Goal: Task Accomplishment & Management: Complete application form

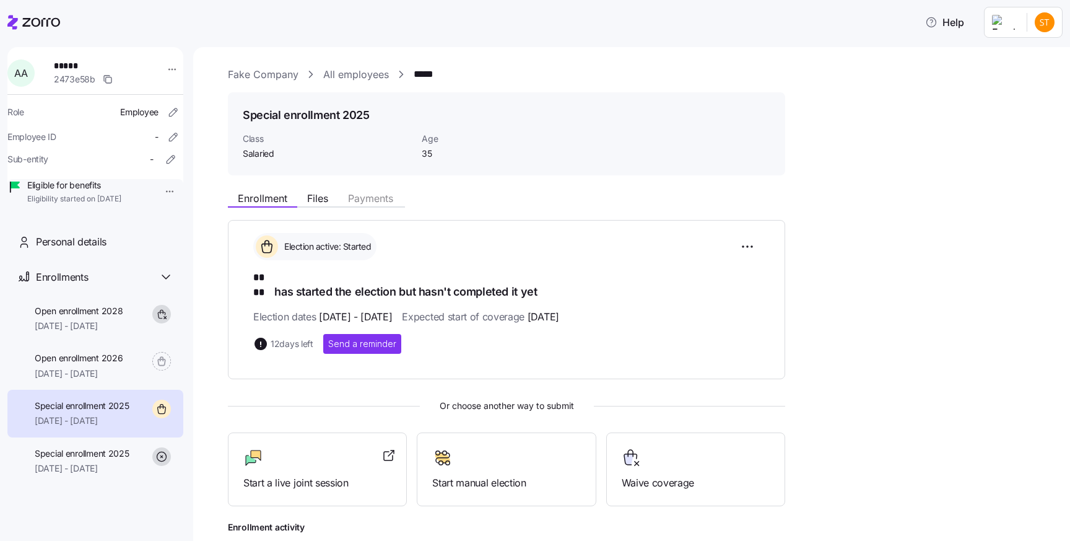
scroll to position [98, 0]
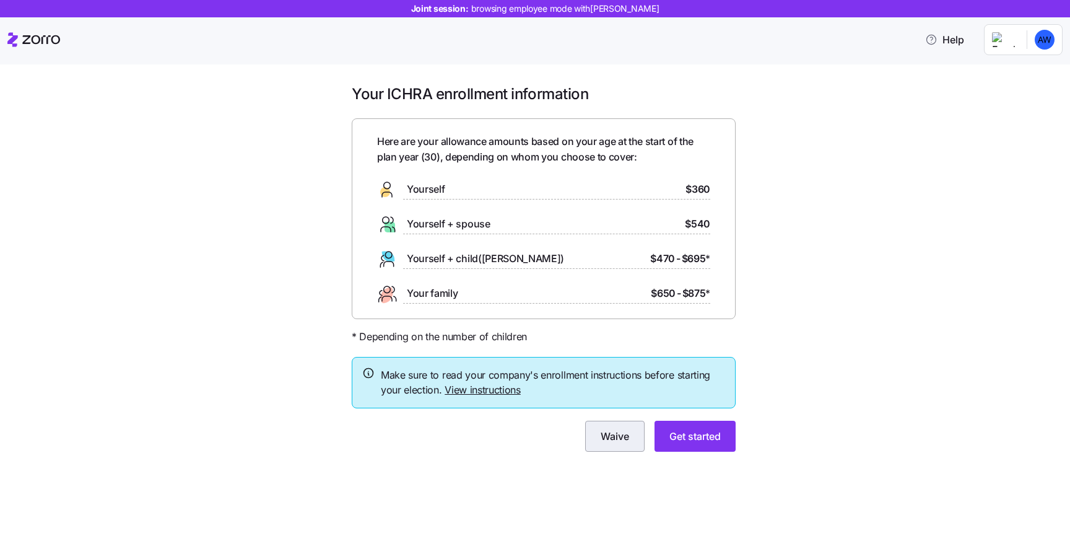
click at [611, 436] on span "Waive" at bounding box center [615, 436] width 28 height 15
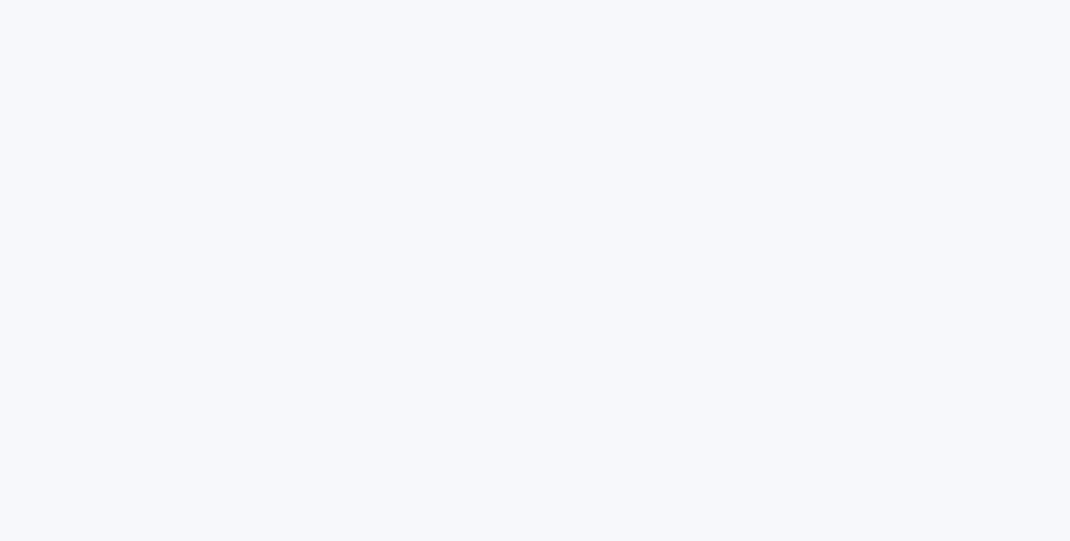
click at [574, 0] on html at bounding box center [535, 0] width 1070 height 0
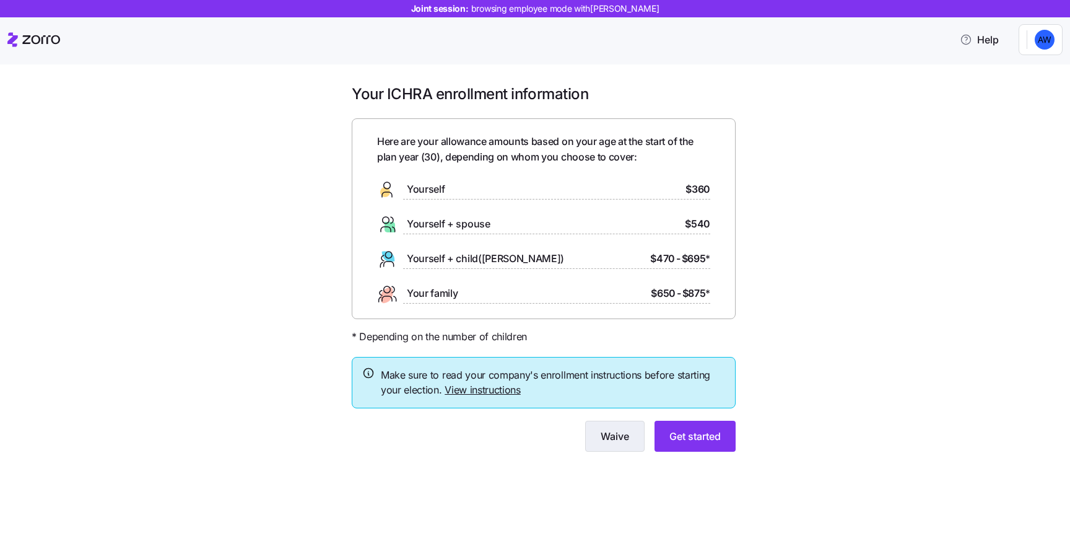
click at [615, 437] on span "Waive" at bounding box center [615, 436] width 28 height 15
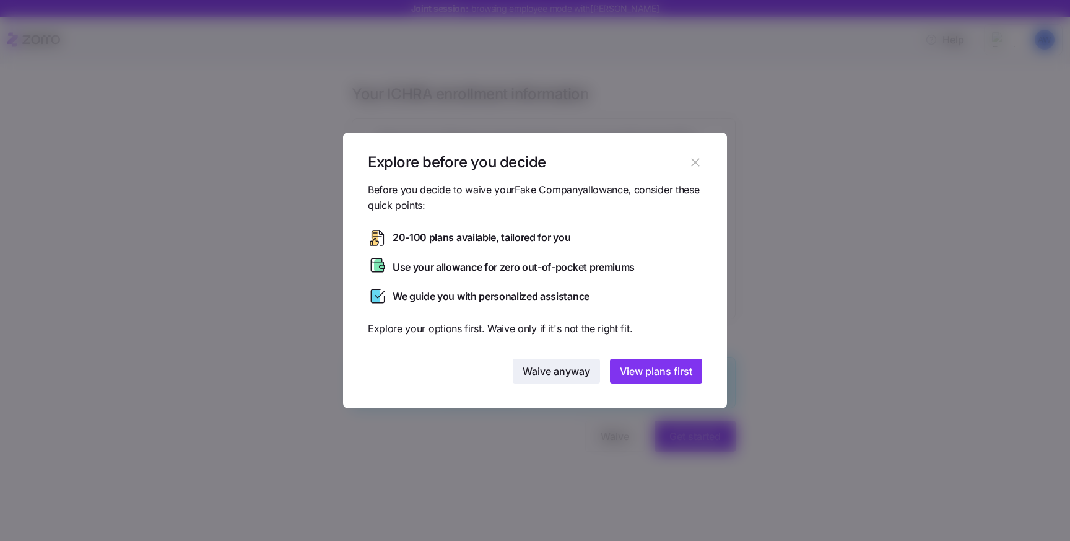
click at [540, 378] on span "Waive anyway" at bounding box center [557, 371] width 68 height 15
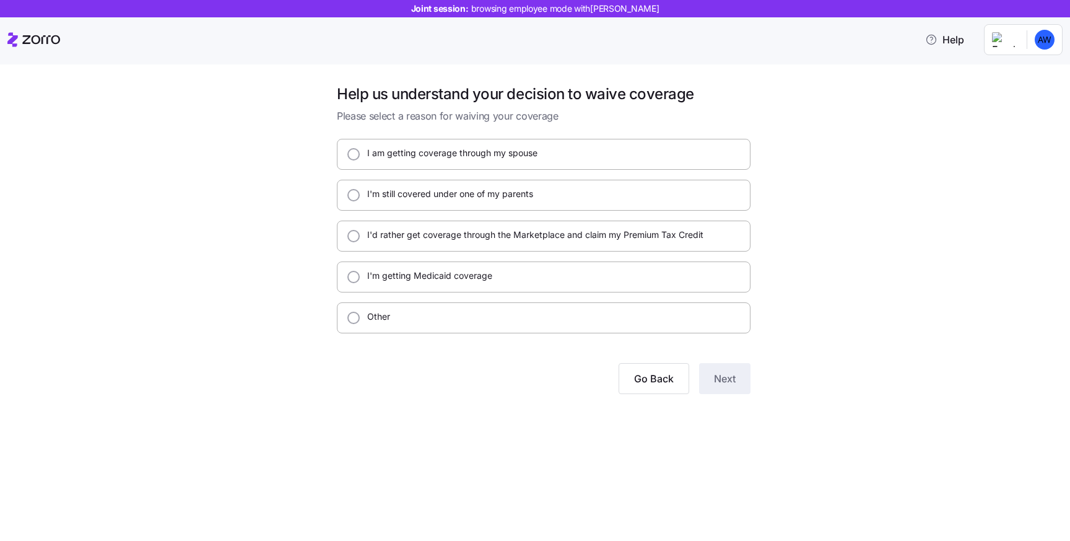
click at [656, 313] on div "Other" at bounding box center [544, 317] width 414 height 31
radio input "true"
click at [659, 276] on div "I'm getting Medicaid coverage" at bounding box center [544, 276] width 414 height 31
radio input "true"
click at [727, 376] on span "Next" at bounding box center [725, 378] width 22 height 15
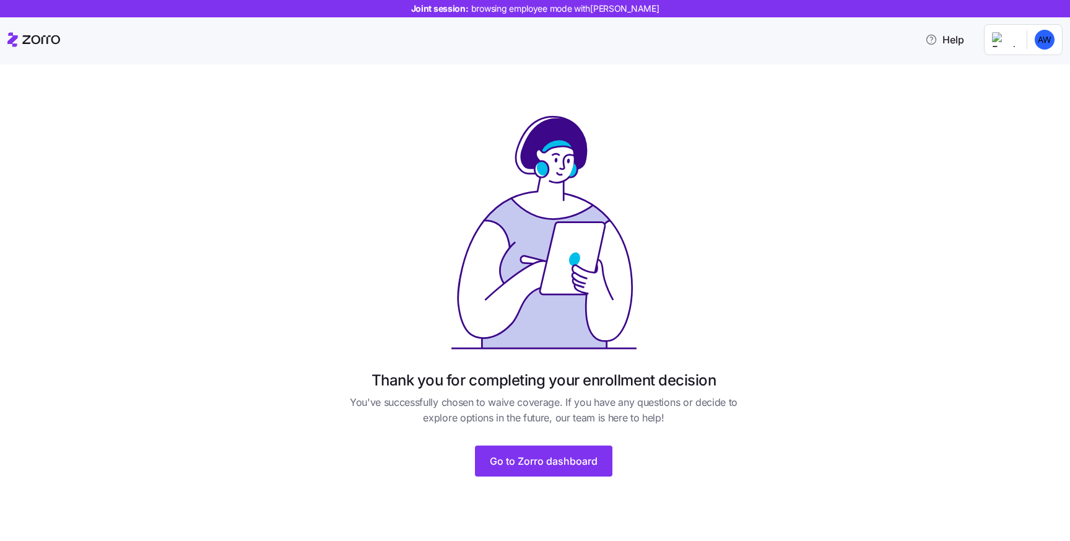
click at [912, 226] on div "Thank you for completing your enrollment decision You've successfully chosen to…" at bounding box center [544, 287] width 1018 height 407
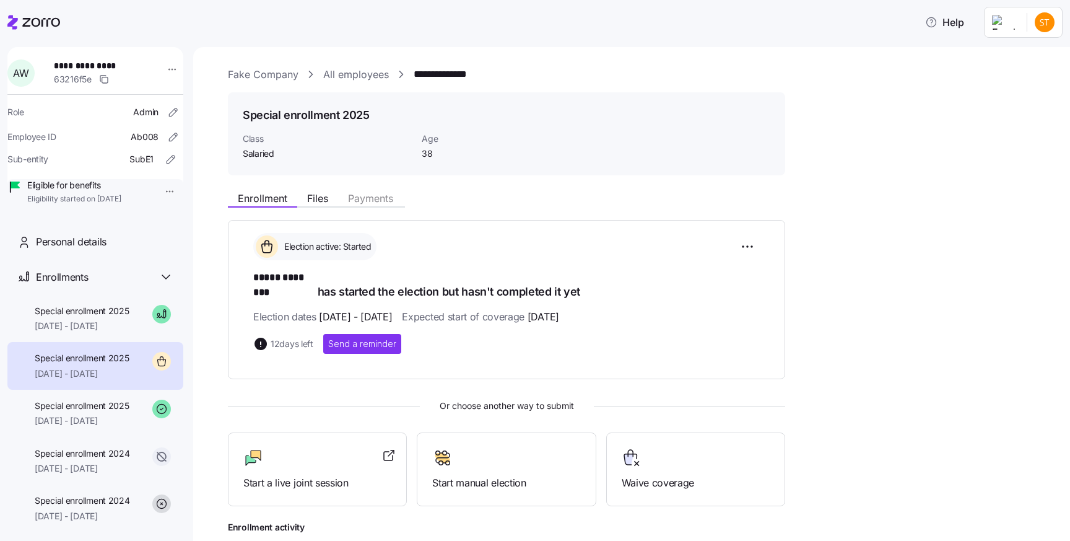
scroll to position [98, 0]
